Goal: Task Accomplishment & Management: Use online tool/utility

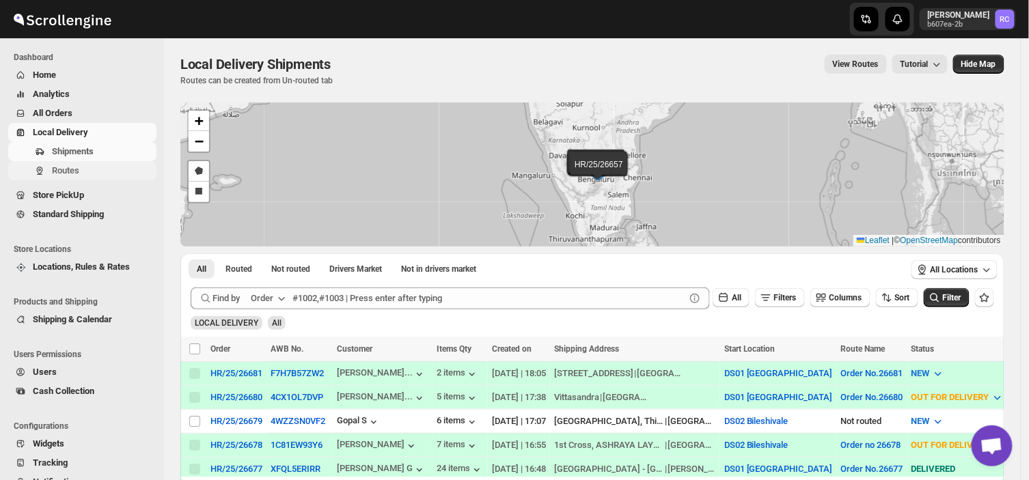
click at [81, 174] on span "Routes" at bounding box center [103, 171] width 102 height 14
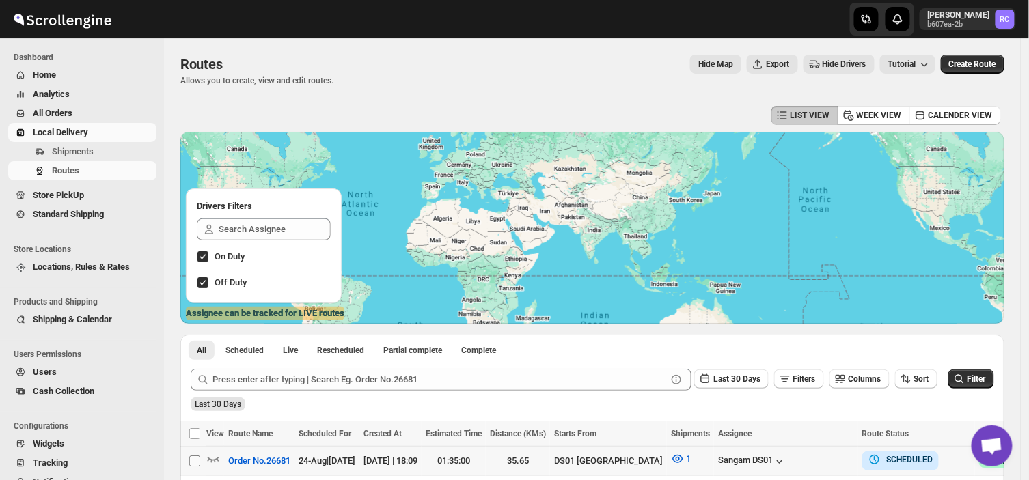
click at [194, 462] on input "Select route" at bounding box center [194, 461] width 11 height 11
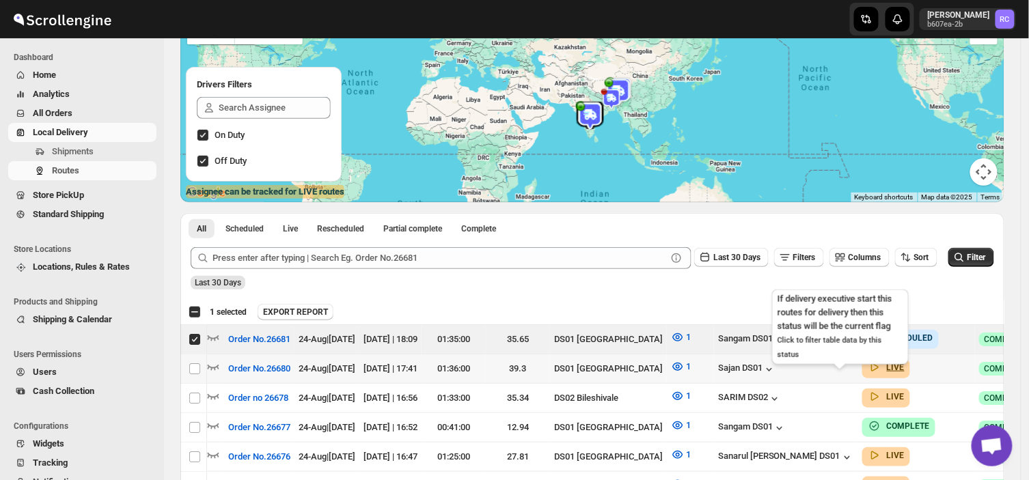
scroll to position [0, 37]
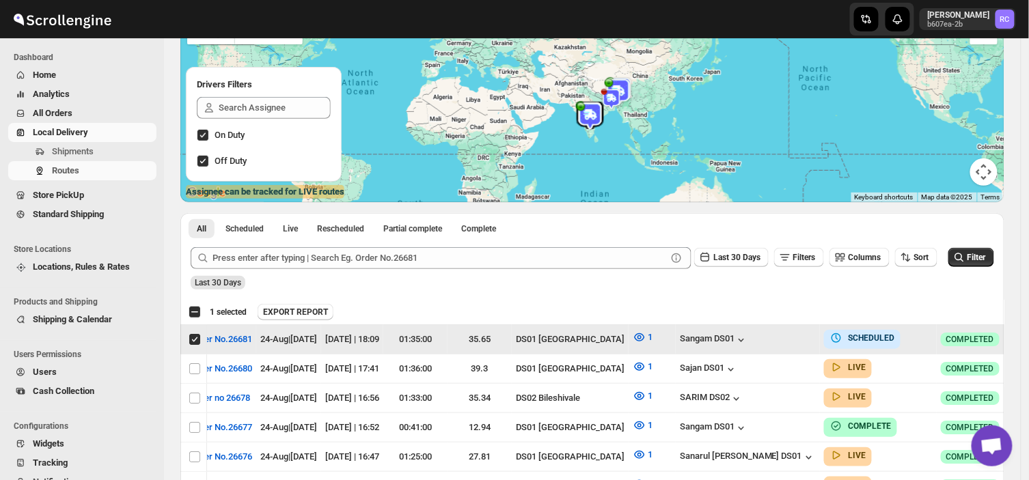
click at [1023, 343] on icon "button" at bounding box center [1030, 339] width 14 height 14
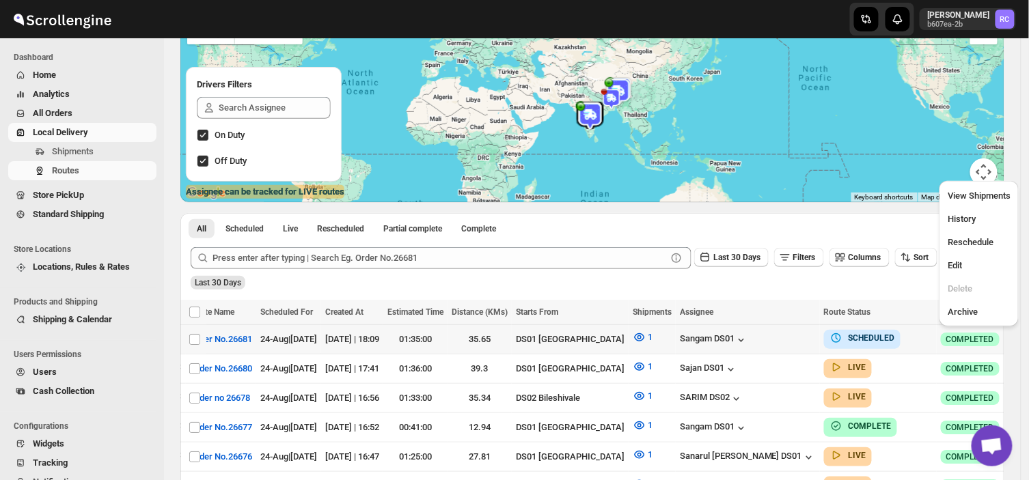
scroll to position [0, 0]
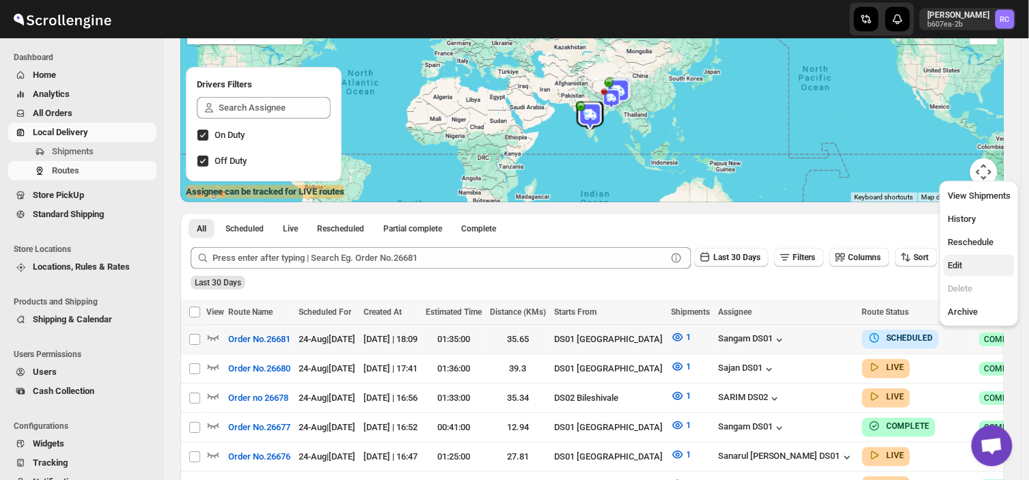
click at [956, 262] on span "Edit" at bounding box center [955, 265] width 14 height 10
checkbox input "true"
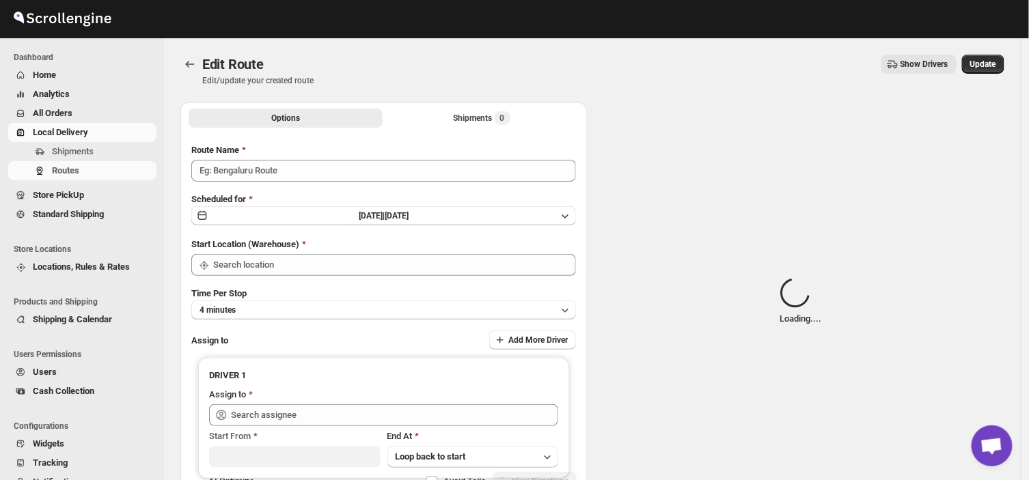
type input "Order No.26681"
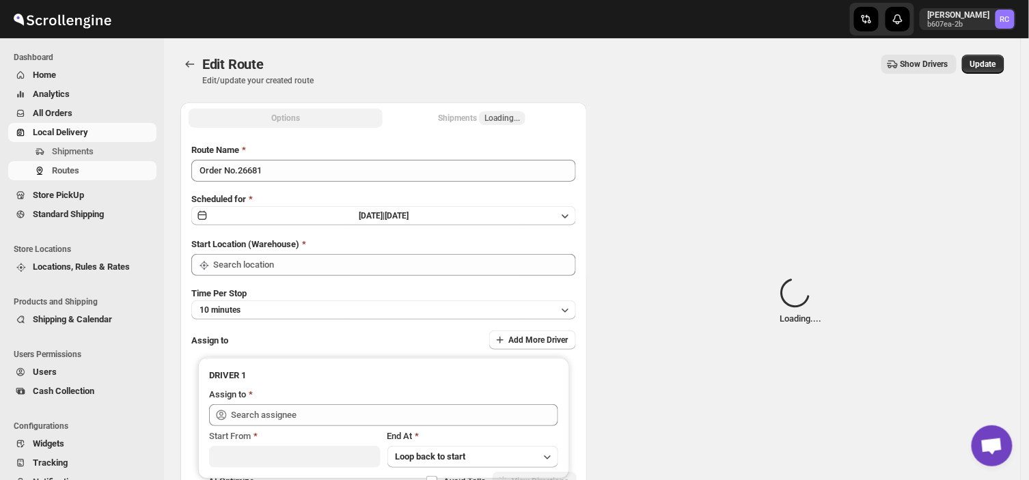
type input "DS01 [GEOGRAPHIC_DATA]"
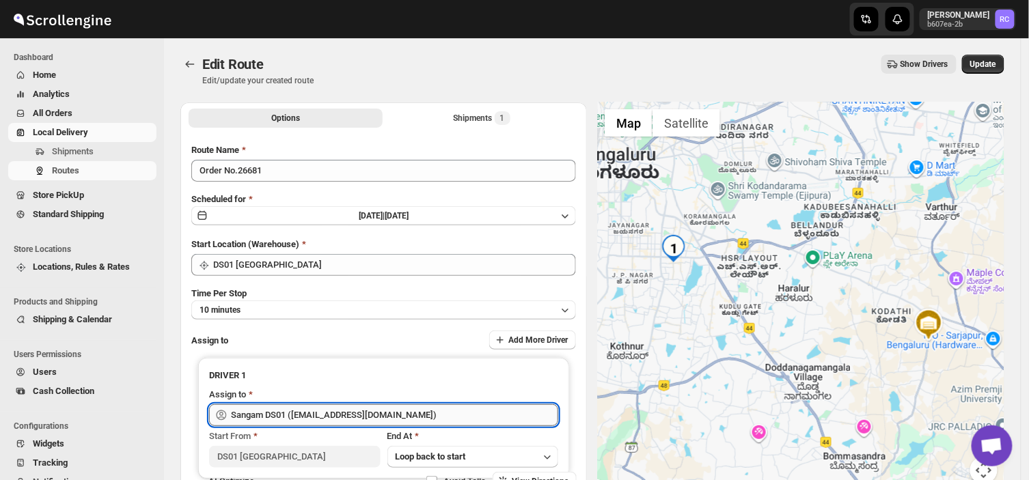
click at [400, 415] on input "Sangam DS01 ([EMAIL_ADDRESS][DOMAIN_NAME])" at bounding box center [394, 415] width 327 height 22
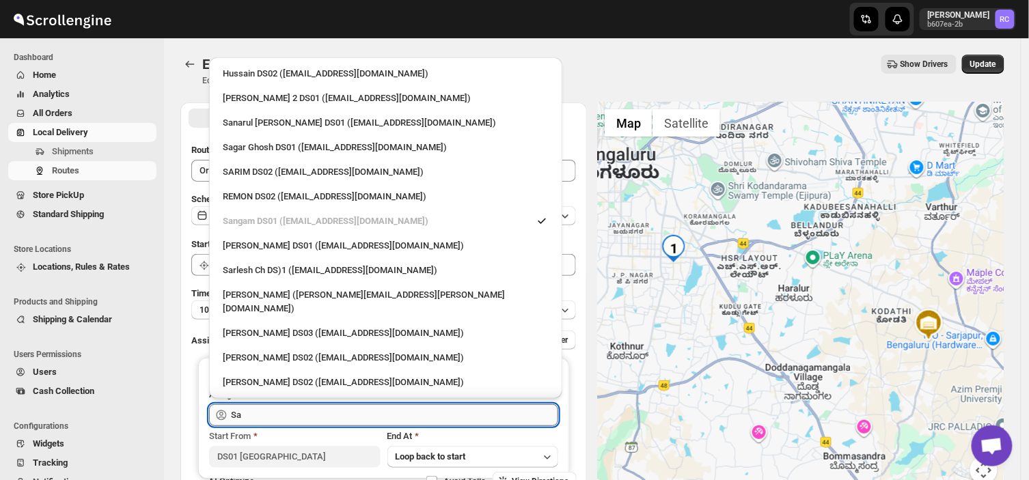
type input "S"
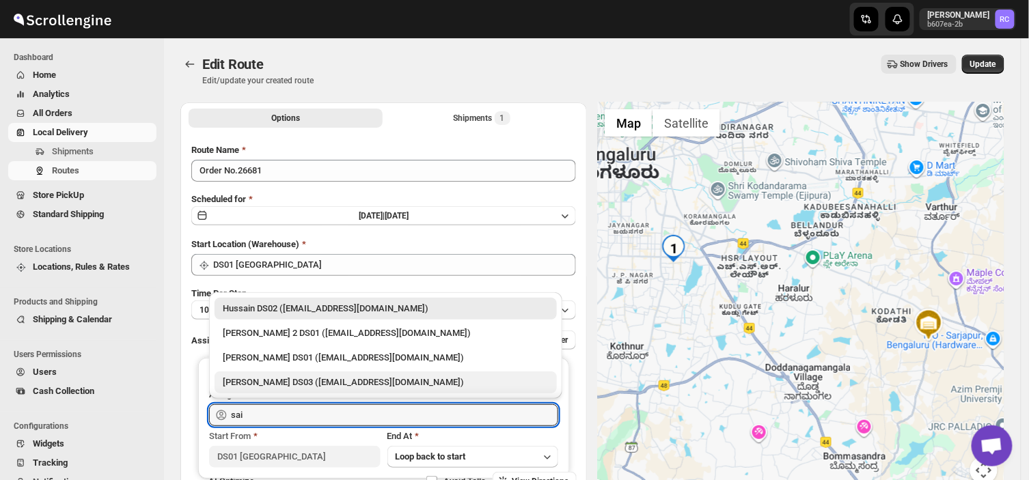
click at [305, 376] on div "[PERSON_NAME] DS03 ([EMAIL_ADDRESS][DOMAIN_NAME])" at bounding box center [386, 383] width 326 height 14
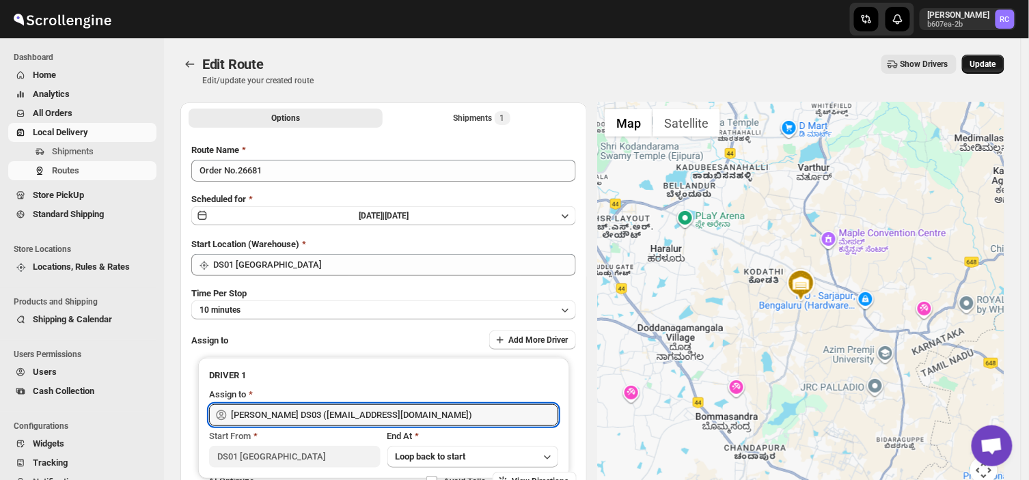
type input "[PERSON_NAME] DS03 ([EMAIL_ADDRESS][DOMAIN_NAME])"
click at [995, 64] on span "Update" at bounding box center [983, 64] width 26 height 11
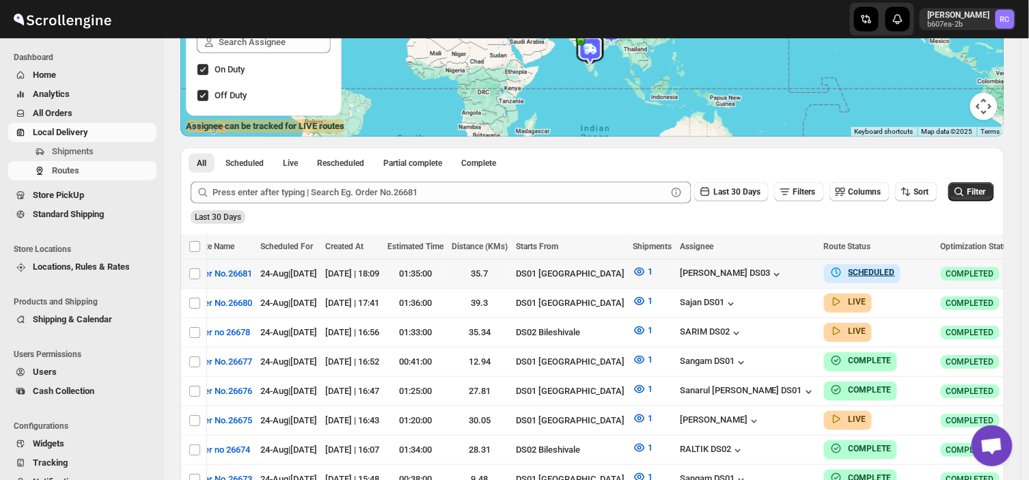
scroll to position [0, 37]
click at [1022, 273] on button "button" at bounding box center [1031, 273] width 19 height 19
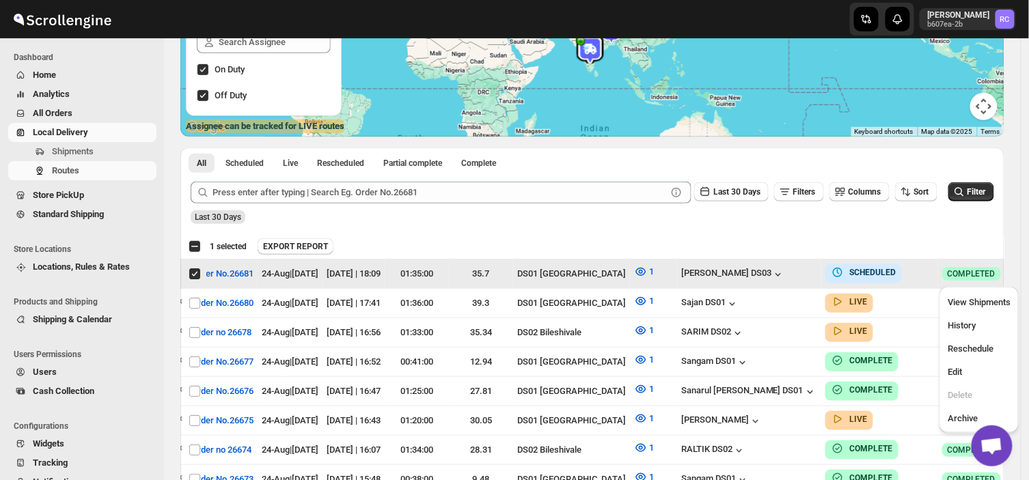
scroll to position [0, 0]
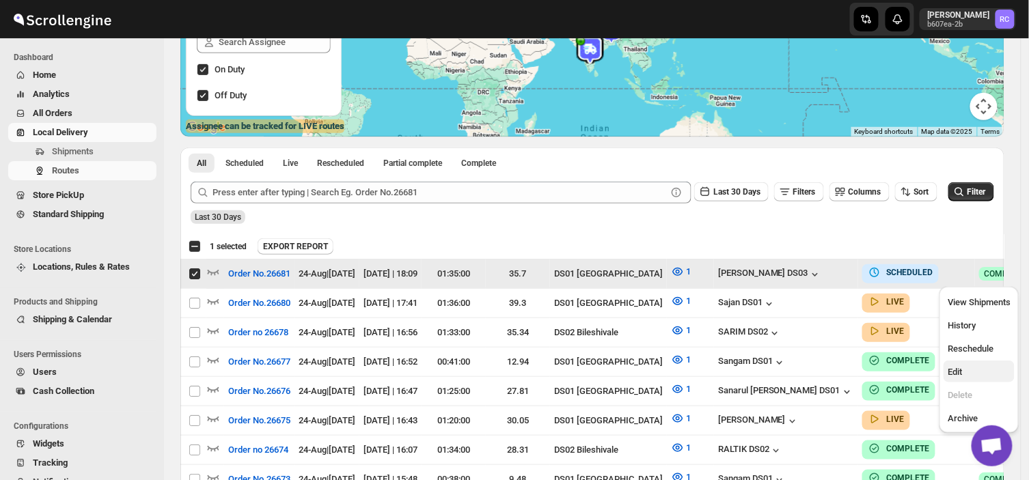
click at [959, 376] on span "Edit" at bounding box center [955, 372] width 14 height 10
checkbox input "false"
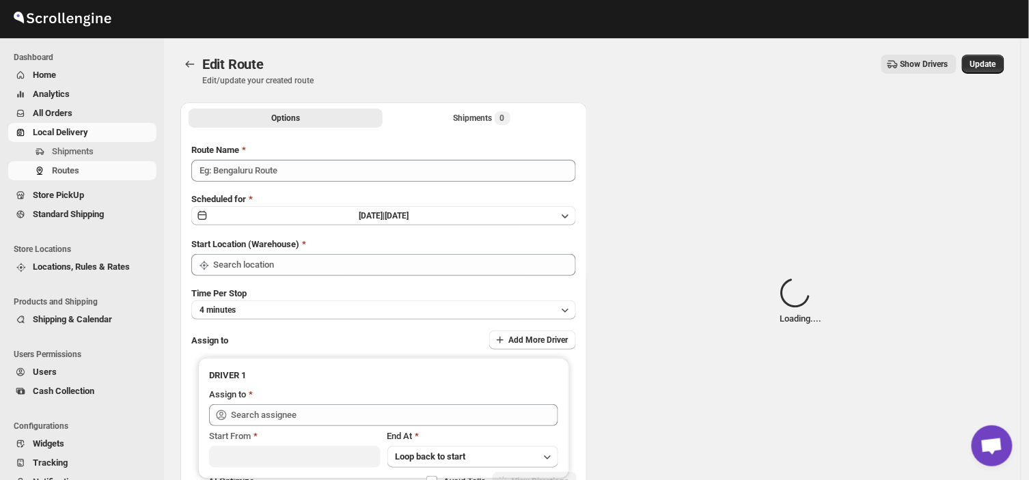
type input "Order No.26681"
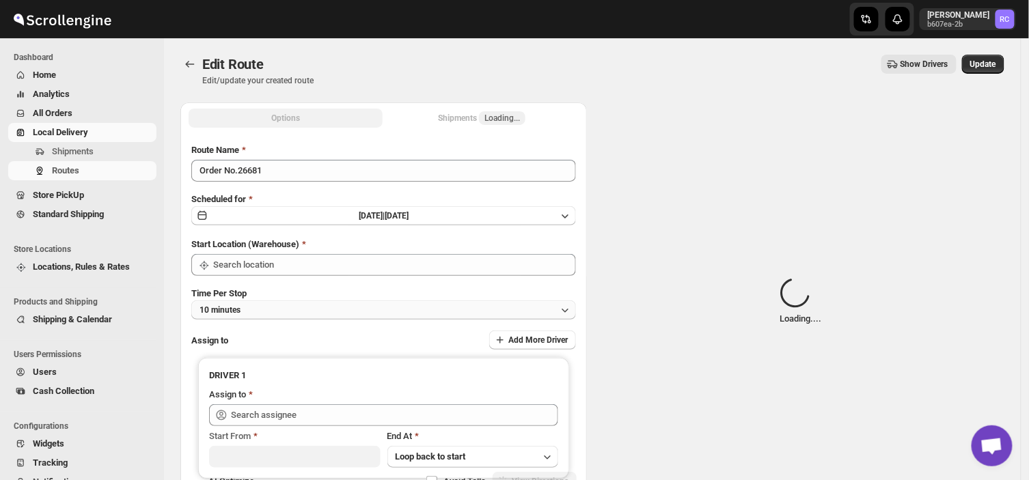
type input "DS01 [GEOGRAPHIC_DATA]"
type input "[PERSON_NAME] DS03 ([EMAIL_ADDRESS][DOMAIN_NAME])"
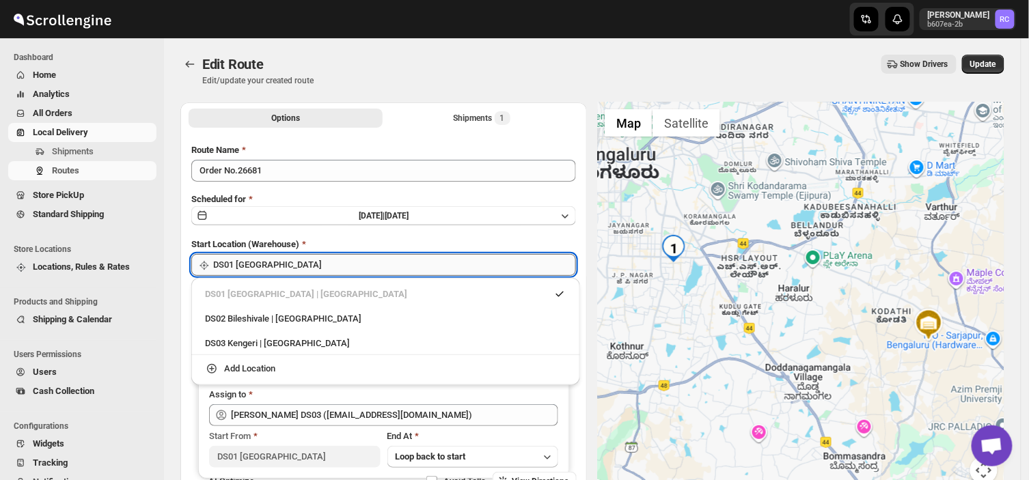
click at [274, 265] on input "DS01 [GEOGRAPHIC_DATA]" at bounding box center [394, 265] width 363 height 22
type input "D"
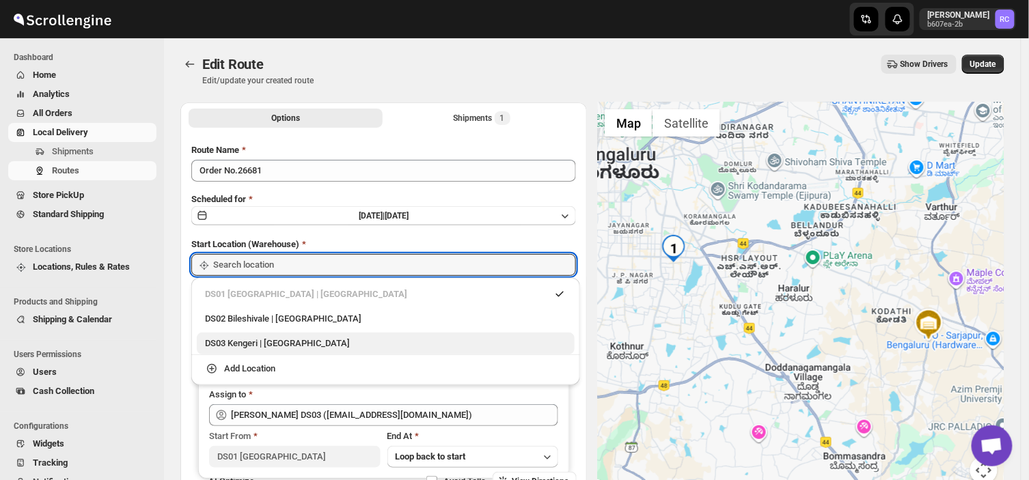
click at [249, 342] on div "DS03 Kengeri | [GEOGRAPHIC_DATA]" at bounding box center [385, 344] width 361 height 14
type input "DS03 Kengeri"
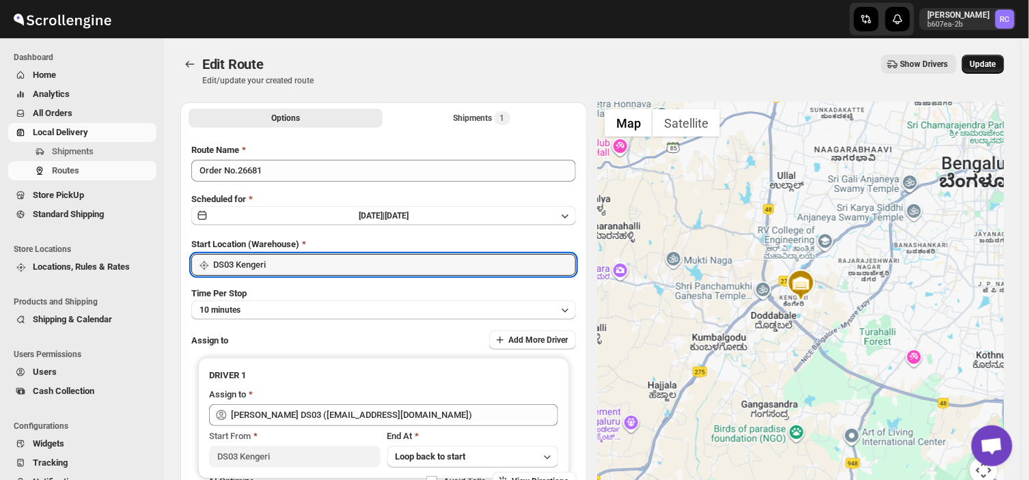
type input "DS03 Kengeri"
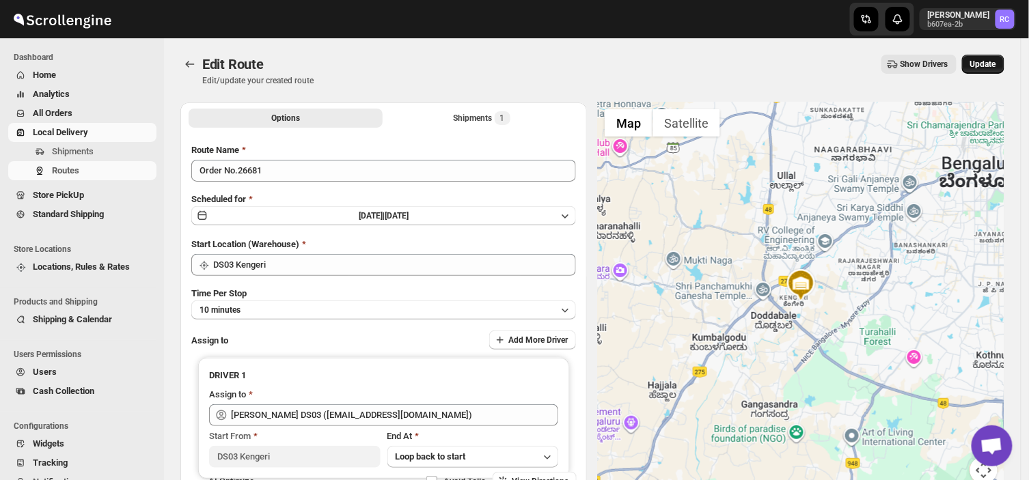
click at [986, 61] on span "Update" at bounding box center [983, 64] width 26 height 11
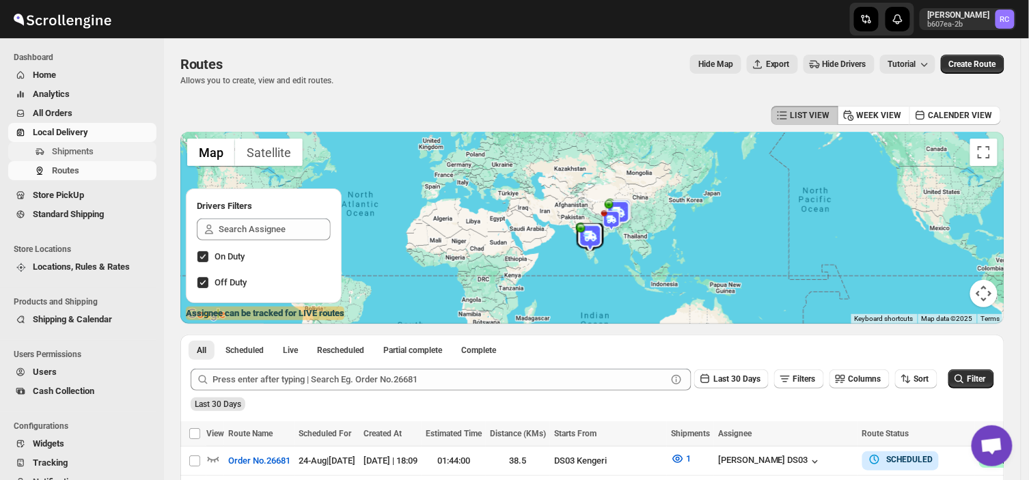
click at [74, 148] on span "Shipments" at bounding box center [73, 151] width 42 height 10
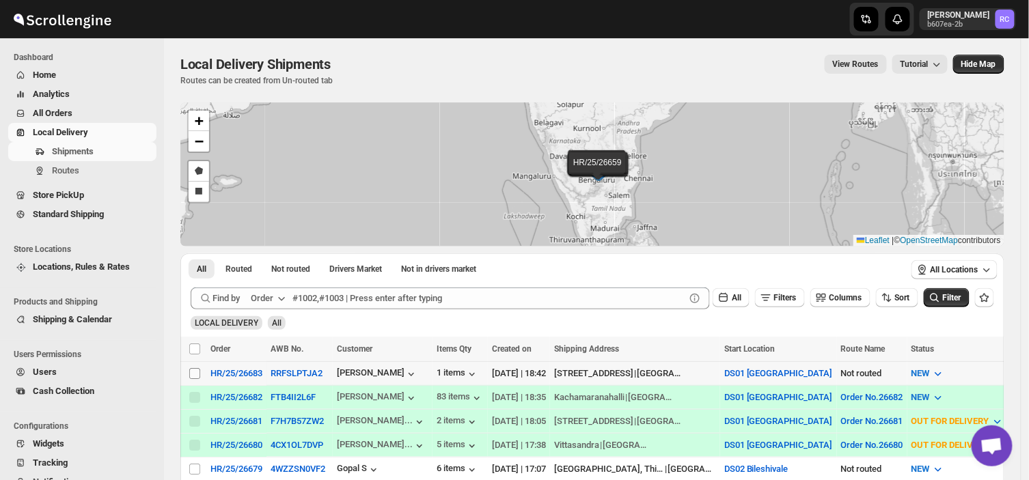
click at [193, 378] on input "Select shipment" at bounding box center [194, 373] width 11 height 11
checkbox input "true"
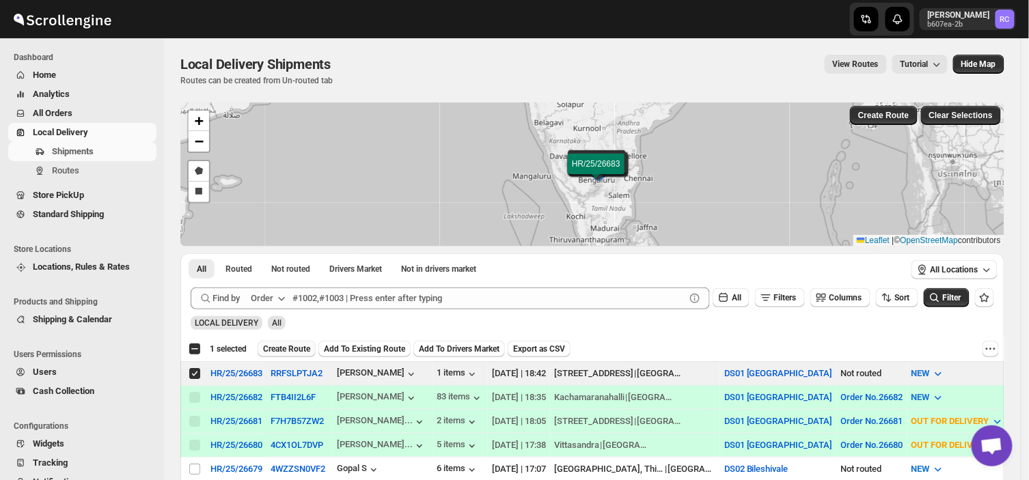
click at [276, 344] on span "Create Route" at bounding box center [286, 349] width 47 height 11
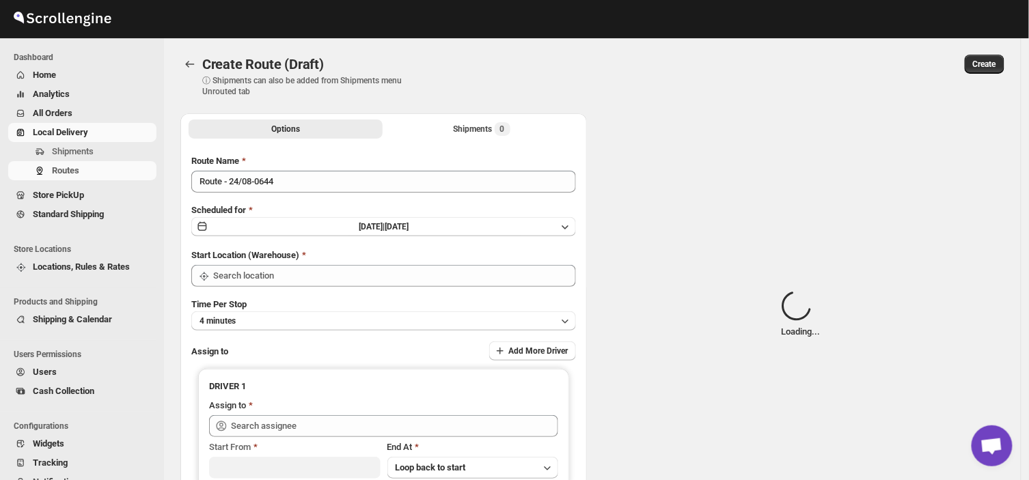
type input "DS01 [GEOGRAPHIC_DATA]"
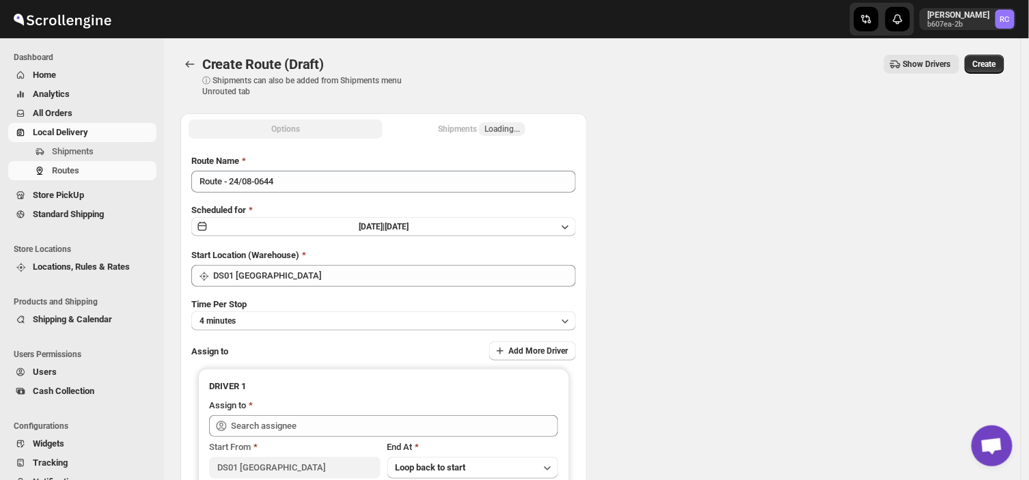
type input "DS01 [GEOGRAPHIC_DATA]"
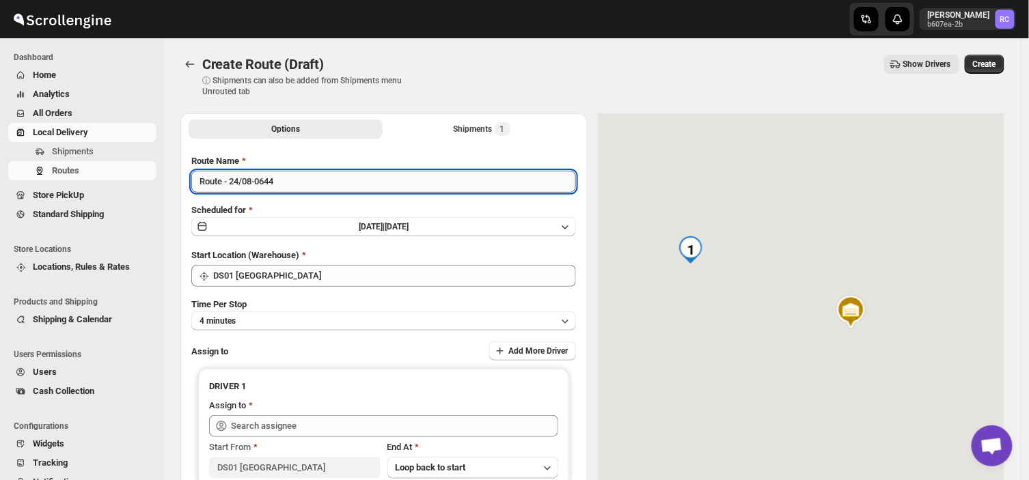
click at [280, 180] on input "Route - 24/08-0644" at bounding box center [383, 182] width 385 height 22
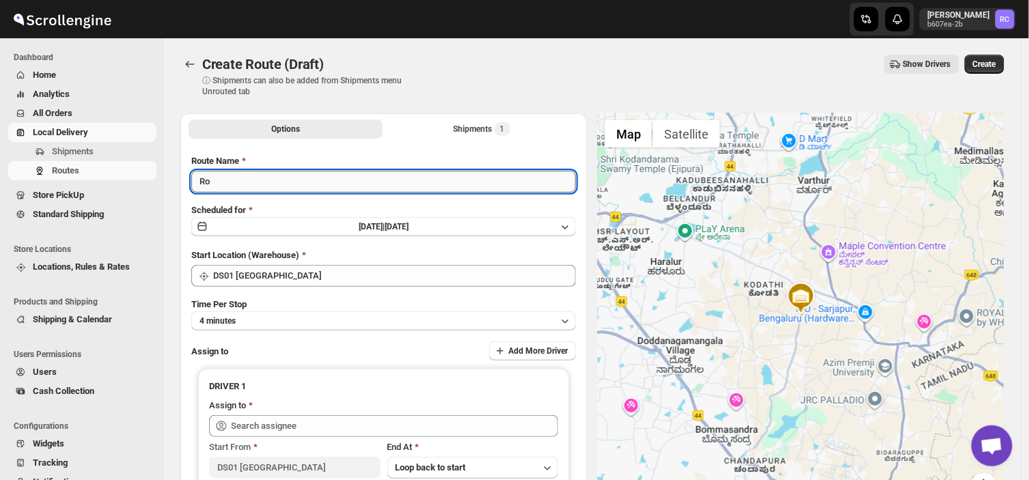
type input "R"
type input "Order no 26683"
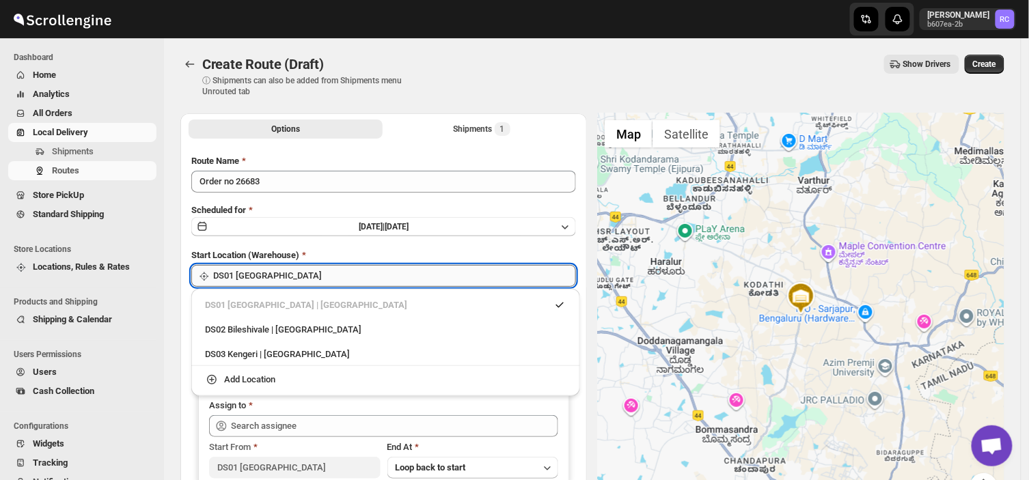
click at [318, 281] on input "DS01 [GEOGRAPHIC_DATA]" at bounding box center [394, 276] width 363 height 22
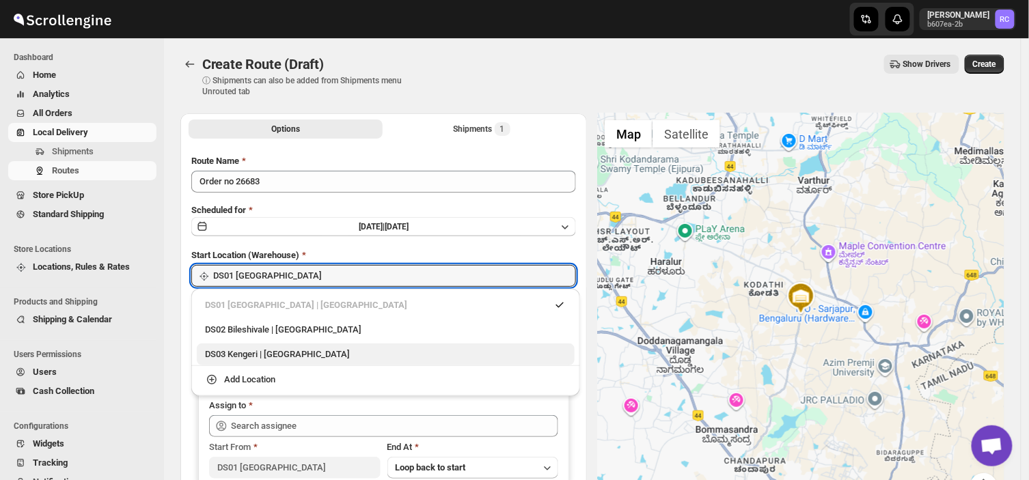
click at [240, 360] on div "DS03 Kengeri | [GEOGRAPHIC_DATA]" at bounding box center [385, 355] width 361 height 14
type input "DS03 Kengeri"
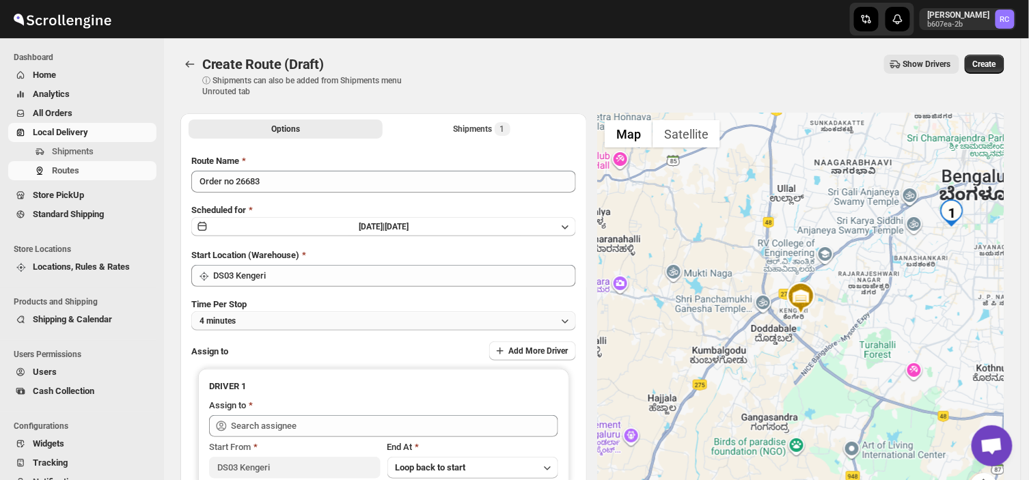
click at [245, 322] on button "4 minutes" at bounding box center [383, 321] width 385 height 19
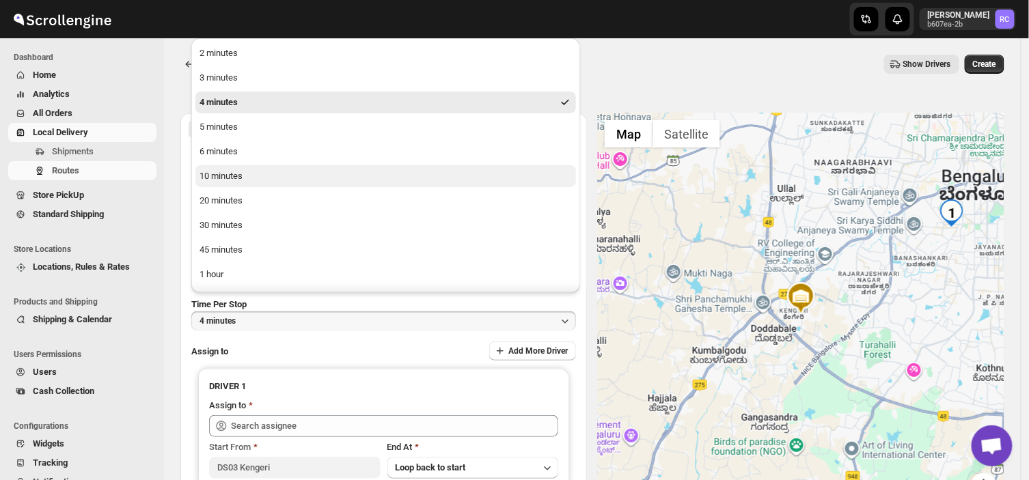
click at [212, 179] on div "10 minutes" at bounding box center [220, 176] width 43 height 14
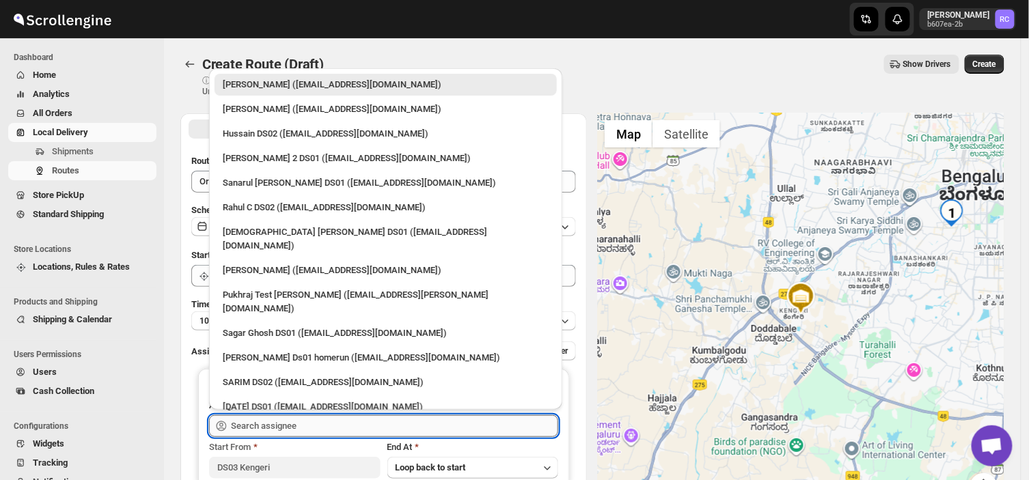
click at [305, 433] on input "text" at bounding box center [394, 426] width 327 height 22
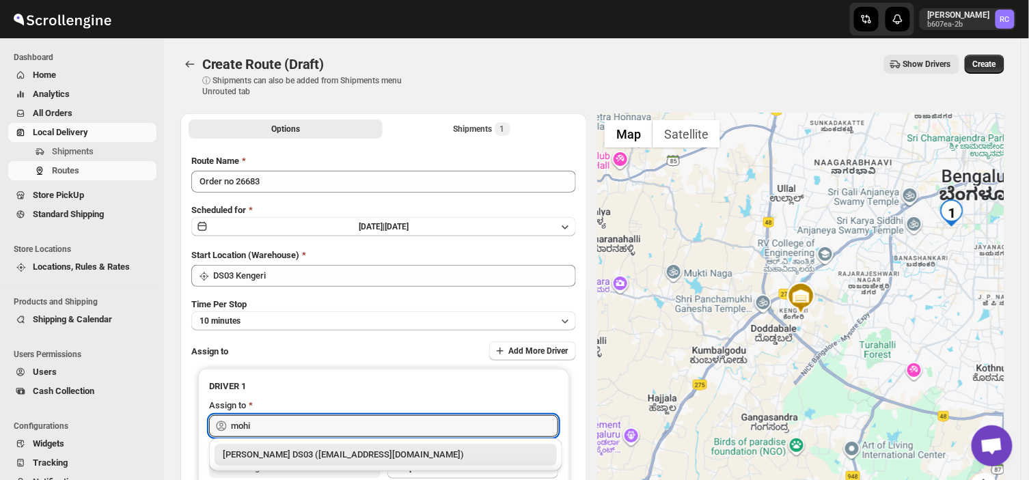
click at [321, 452] on div "[PERSON_NAME] DS03 ([EMAIL_ADDRESS][DOMAIN_NAME])" at bounding box center [386, 455] width 326 height 14
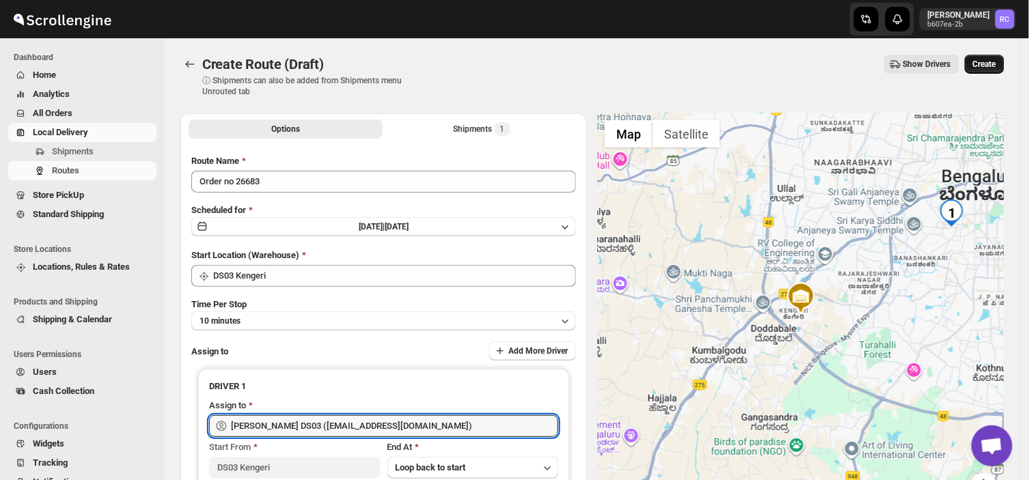
type input "[PERSON_NAME] DS03 ([EMAIL_ADDRESS][DOMAIN_NAME])"
click at [995, 62] on span "Create" at bounding box center [984, 64] width 23 height 11
